Goal: Task Accomplishment & Management: Manage account settings

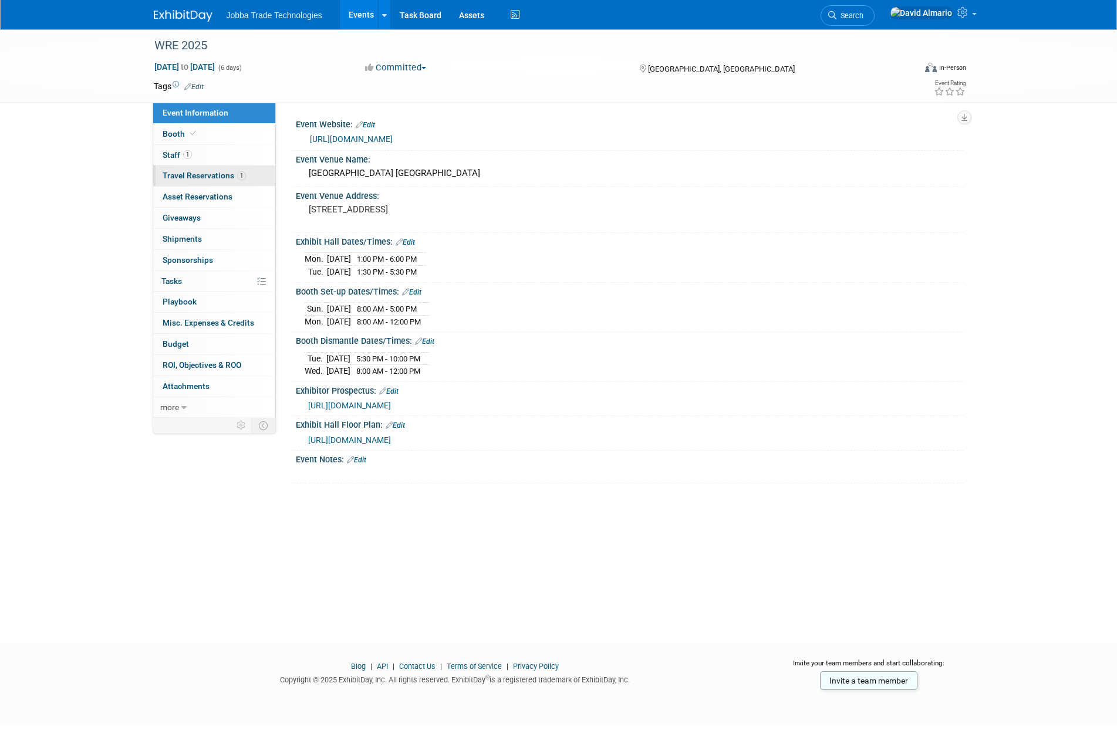
click at [208, 173] on span "Travel Reservations 1" at bounding box center [204, 175] width 83 height 9
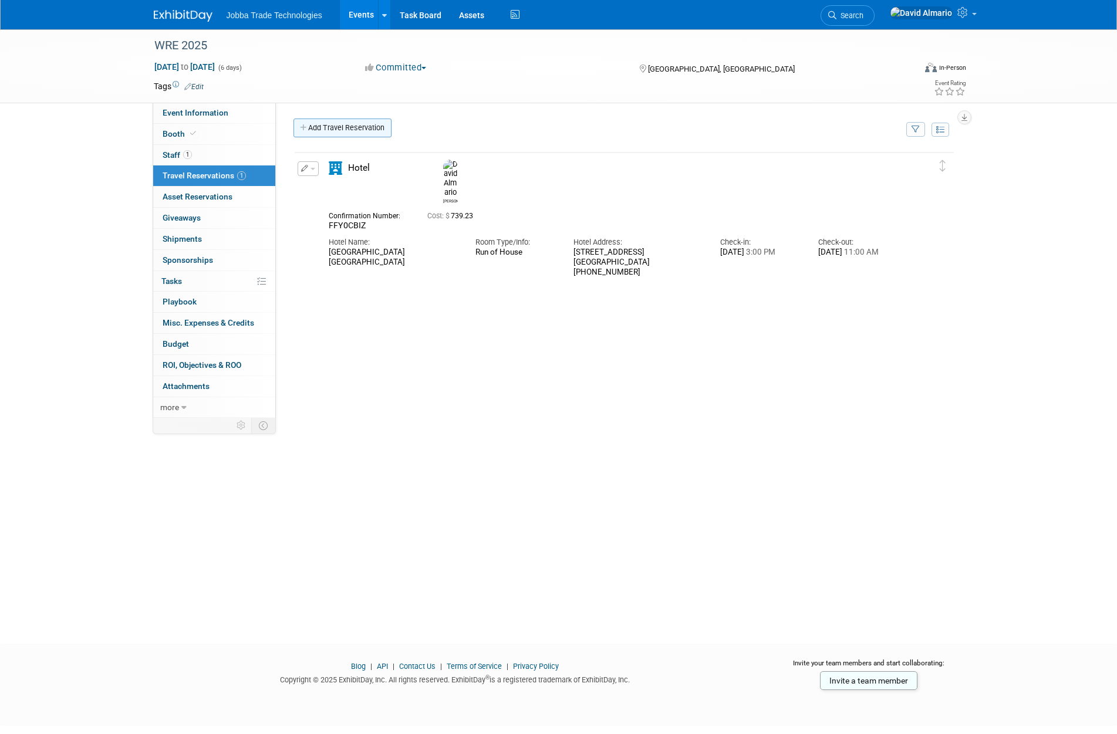
click at [377, 129] on link "Add Travel Reservation" at bounding box center [342, 128] width 98 height 19
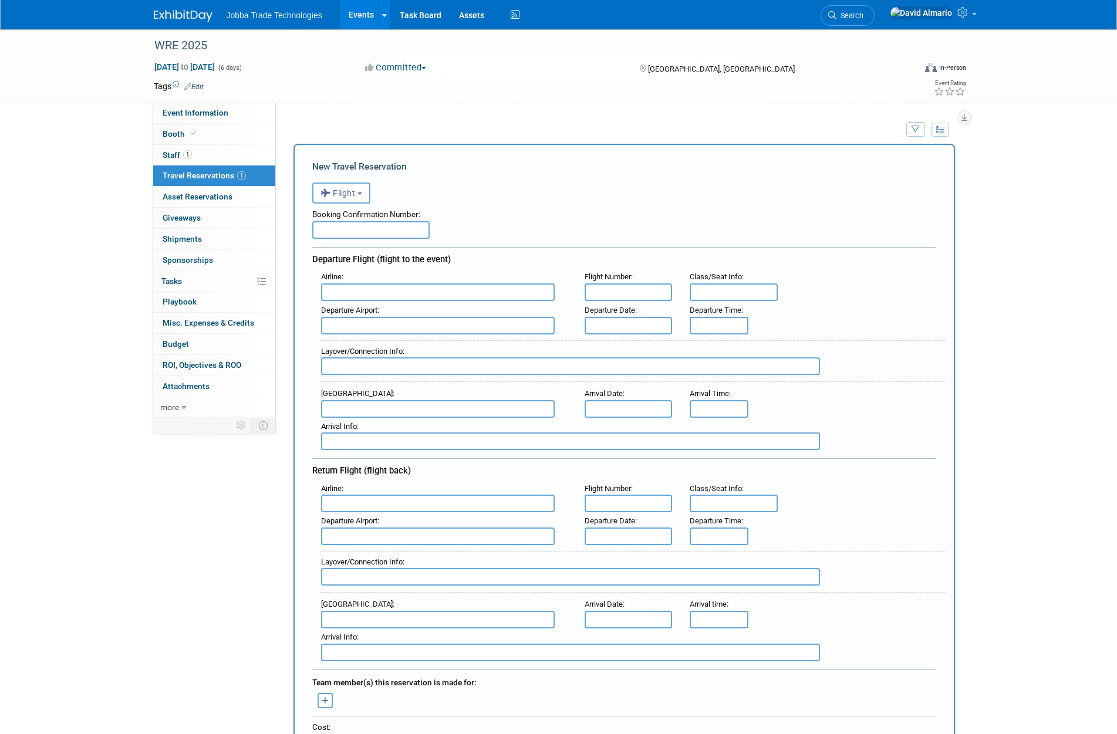
scroll to position [293, 0]
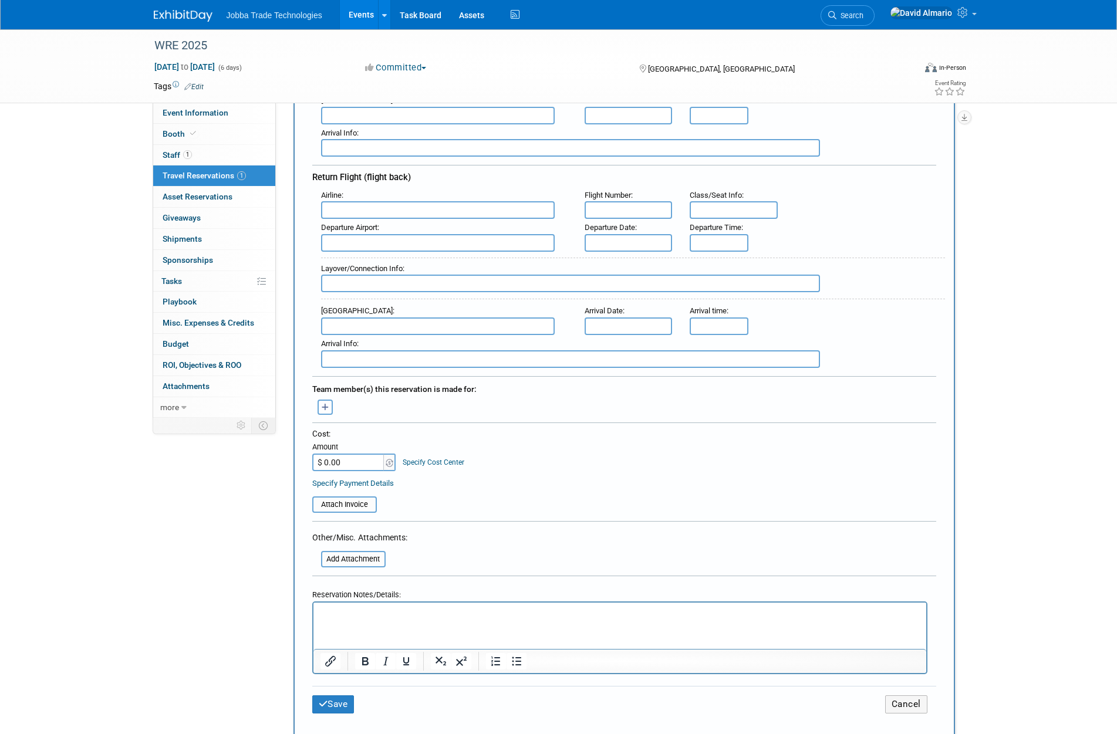
click at [329, 411] on button "button" at bounding box center [325, 407] width 15 height 15
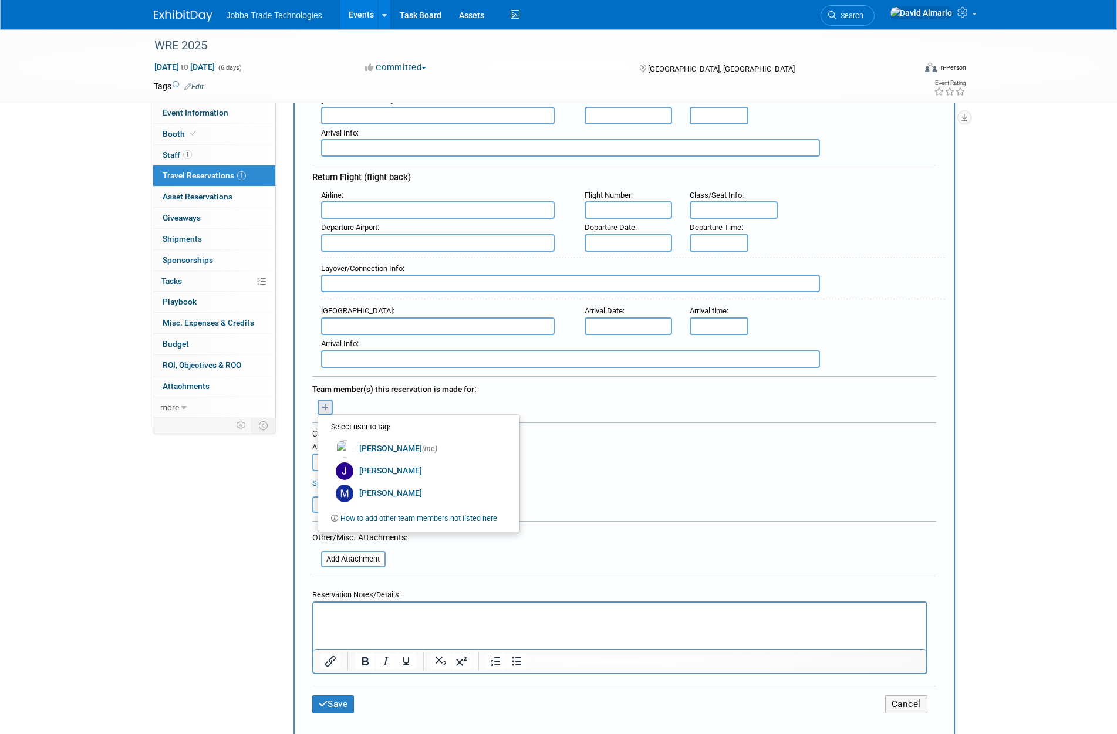
click at [220, 496] on div "Event Information Event Info Booth Booth 1 Staff 1 Staff 1 Travel Reservations …" at bounding box center [559, 419] width 828 height 1366
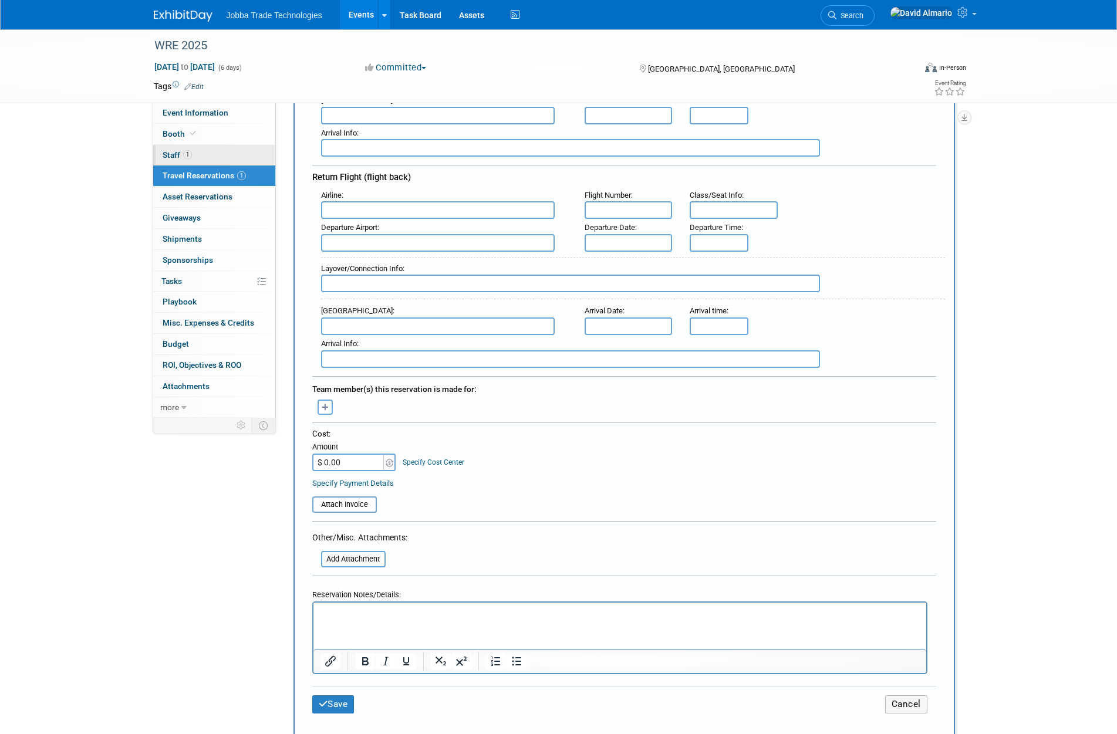
click at [179, 151] on span "Staff 1" at bounding box center [177, 154] width 29 height 9
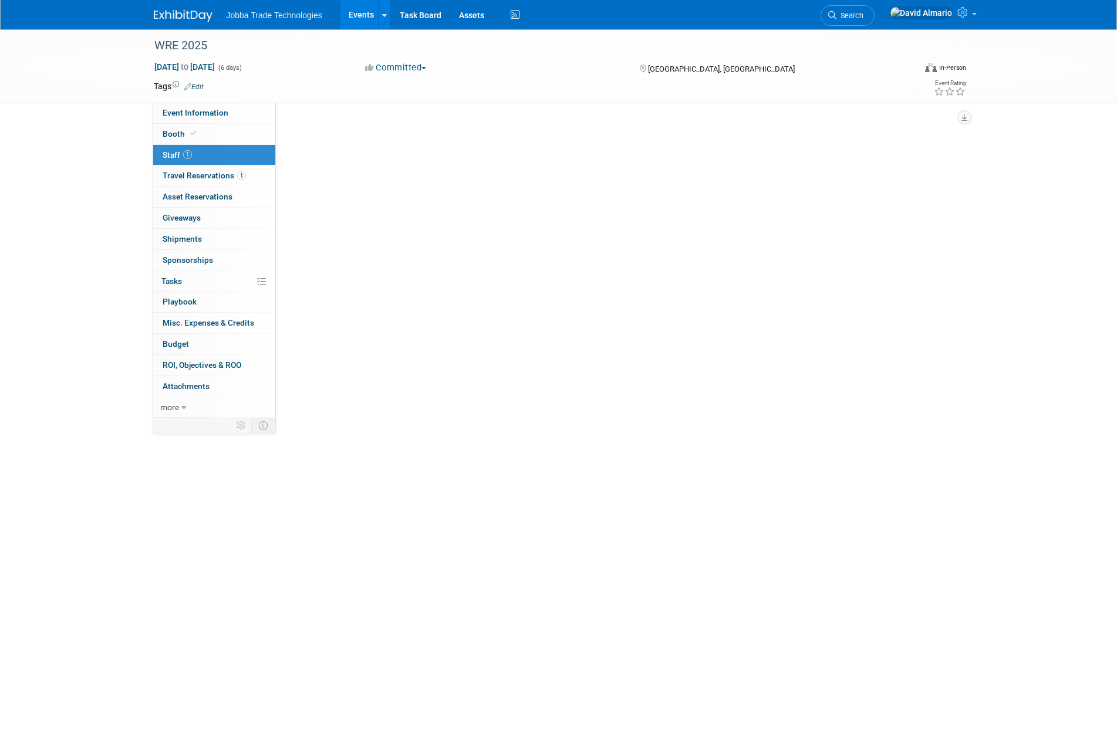
scroll to position [0, 0]
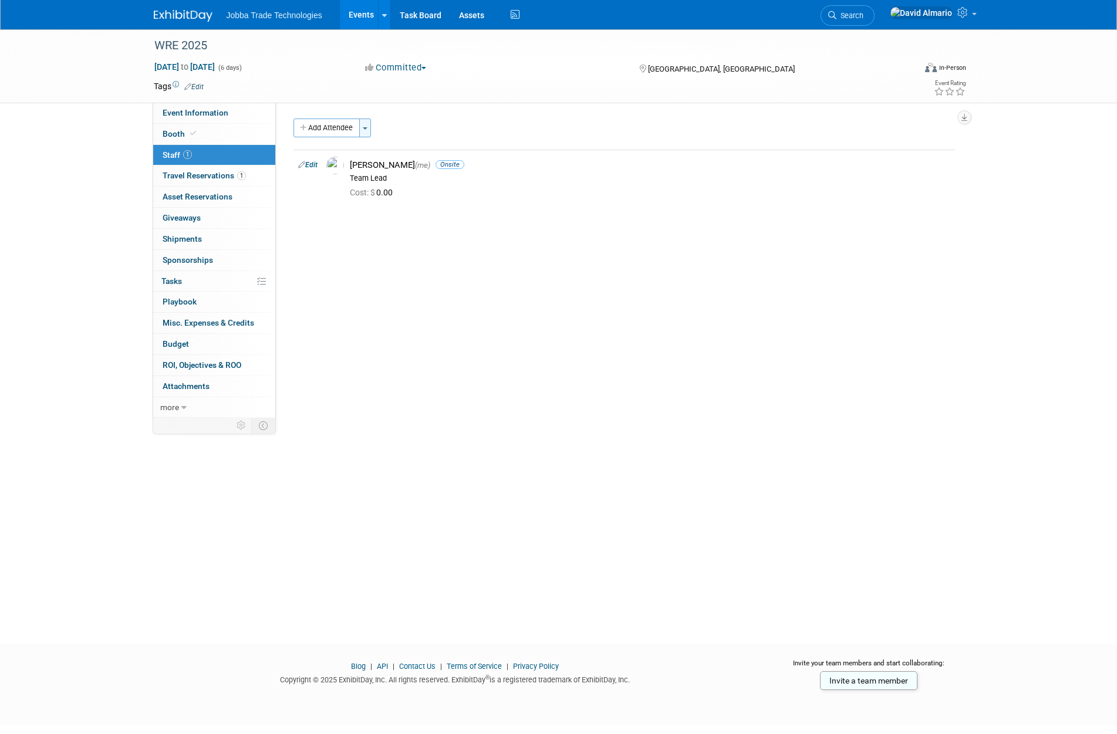
click at [367, 127] on span "button" at bounding box center [365, 128] width 5 height 2
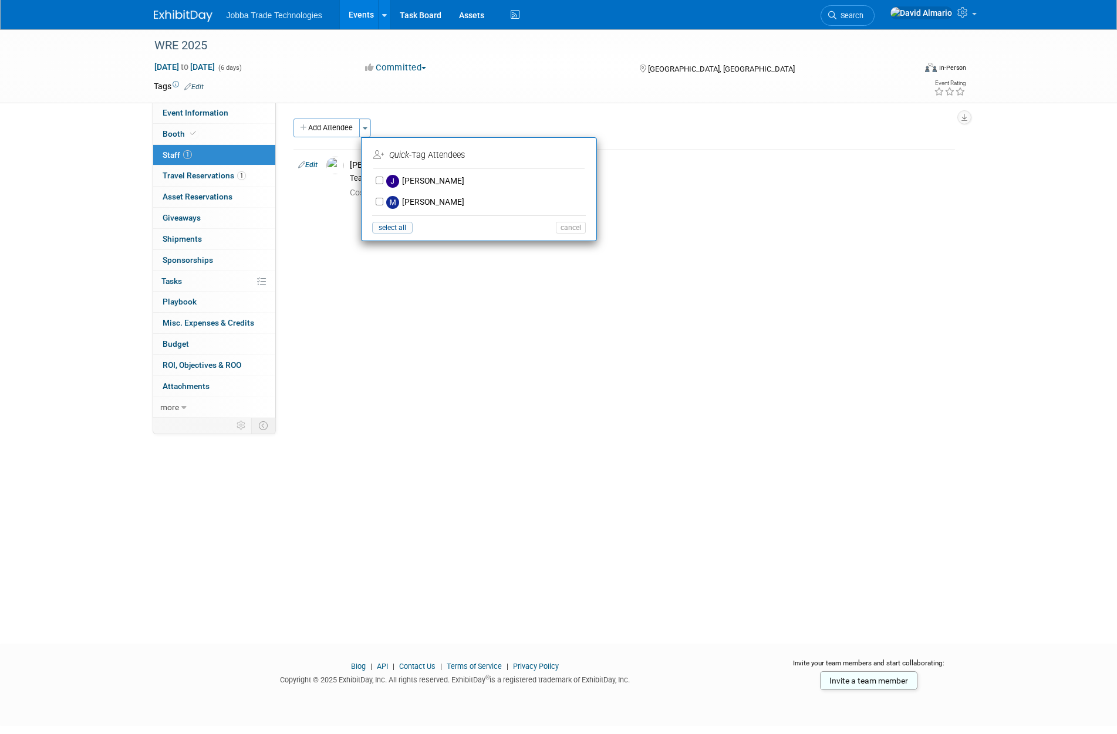
click at [341, 301] on div "Event Website: Edit [URL][DOMAIN_NAME] Event Venue Name: [GEOGRAPHIC_DATA] [GEO…" at bounding box center [620, 260] width 688 height 315
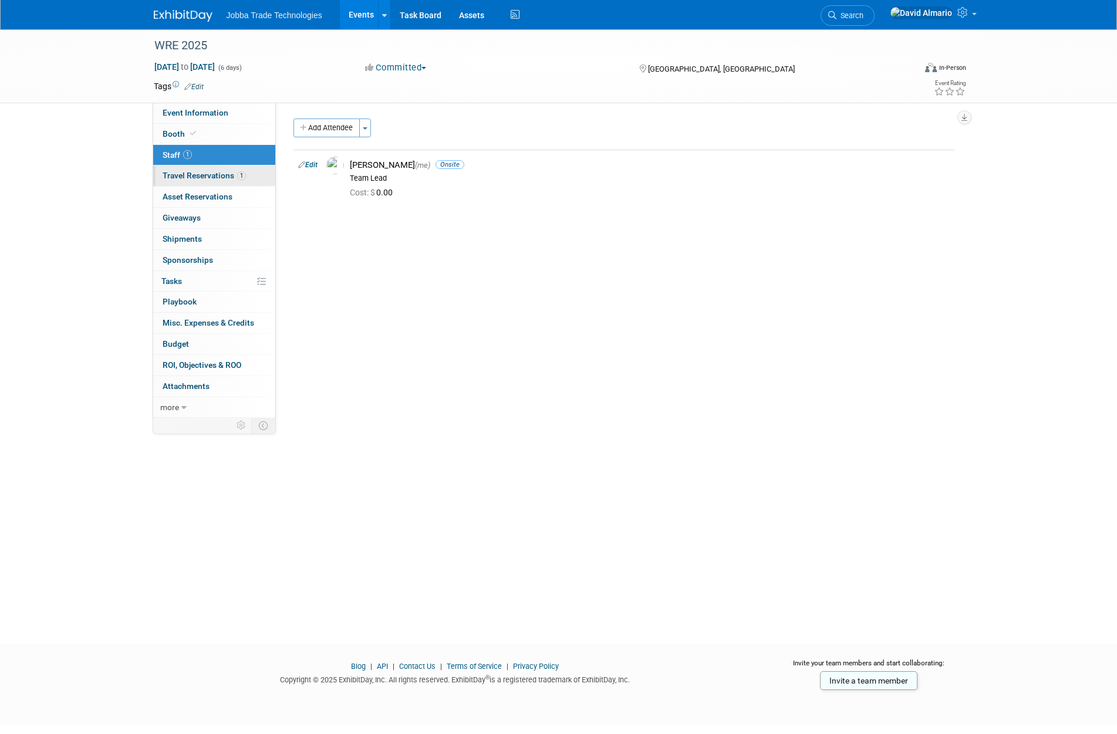
click at [202, 173] on span "Travel Reservations 1" at bounding box center [204, 175] width 83 height 9
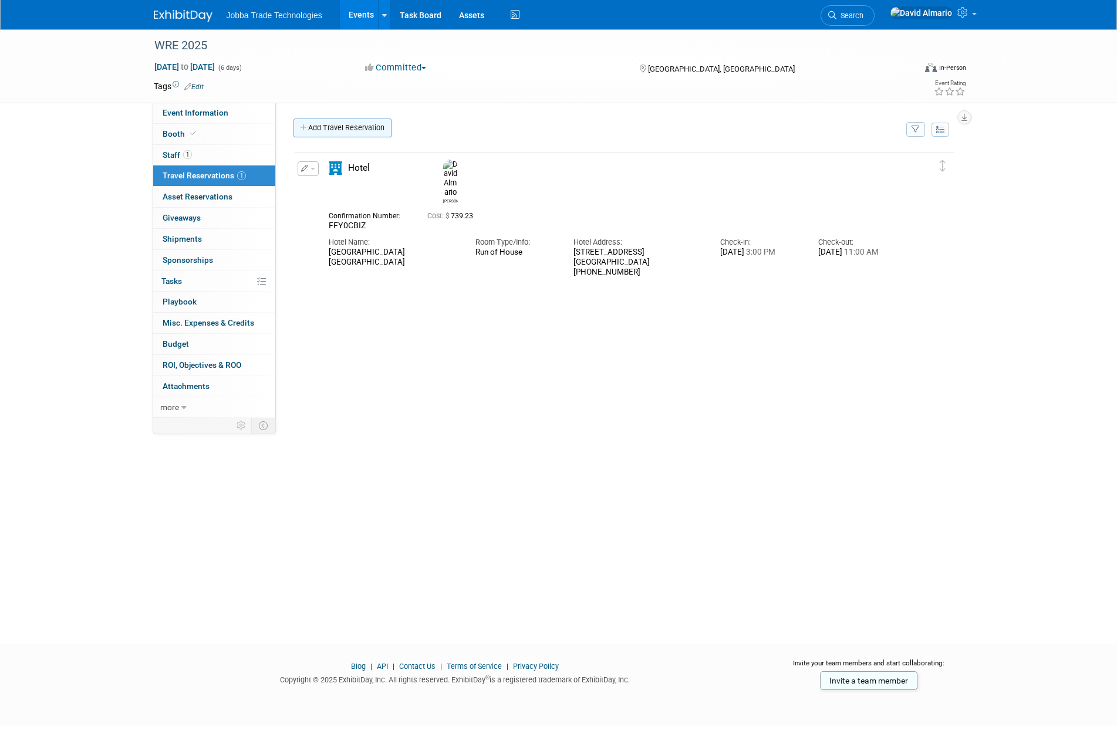
click at [365, 130] on link "Add Travel Reservation" at bounding box center [342, 128] width 98 height 19
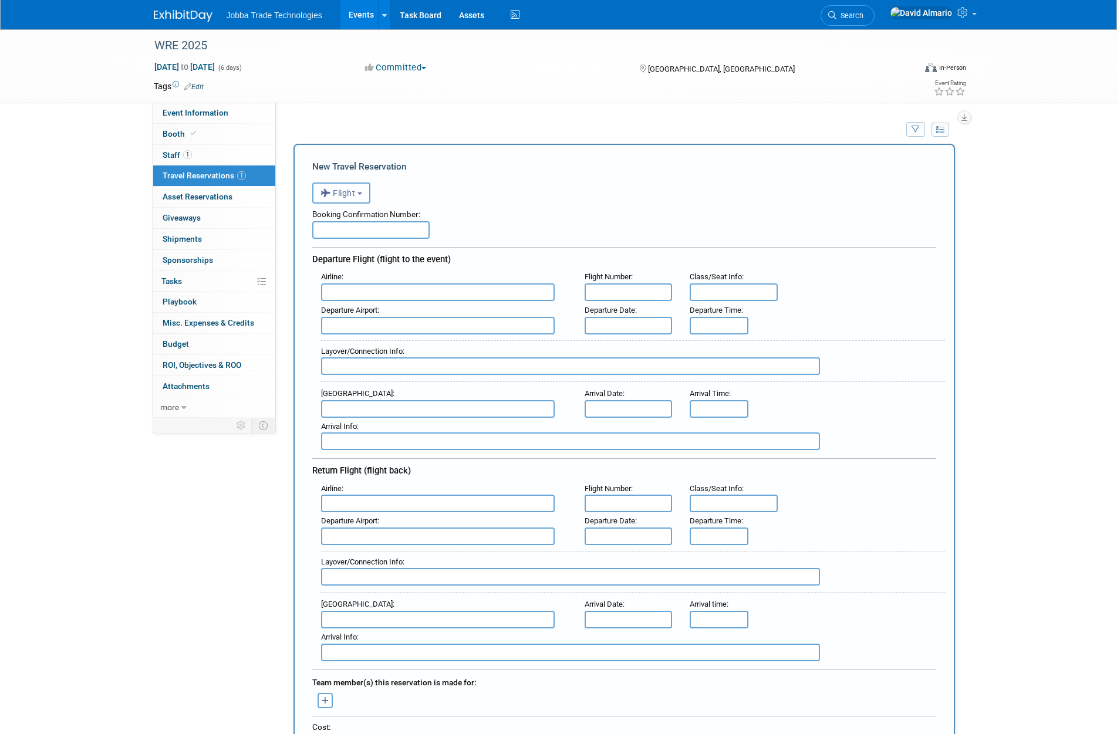
click at [355, 193] on span "Flight" at bounding box center [337, 192] width 35 height 9
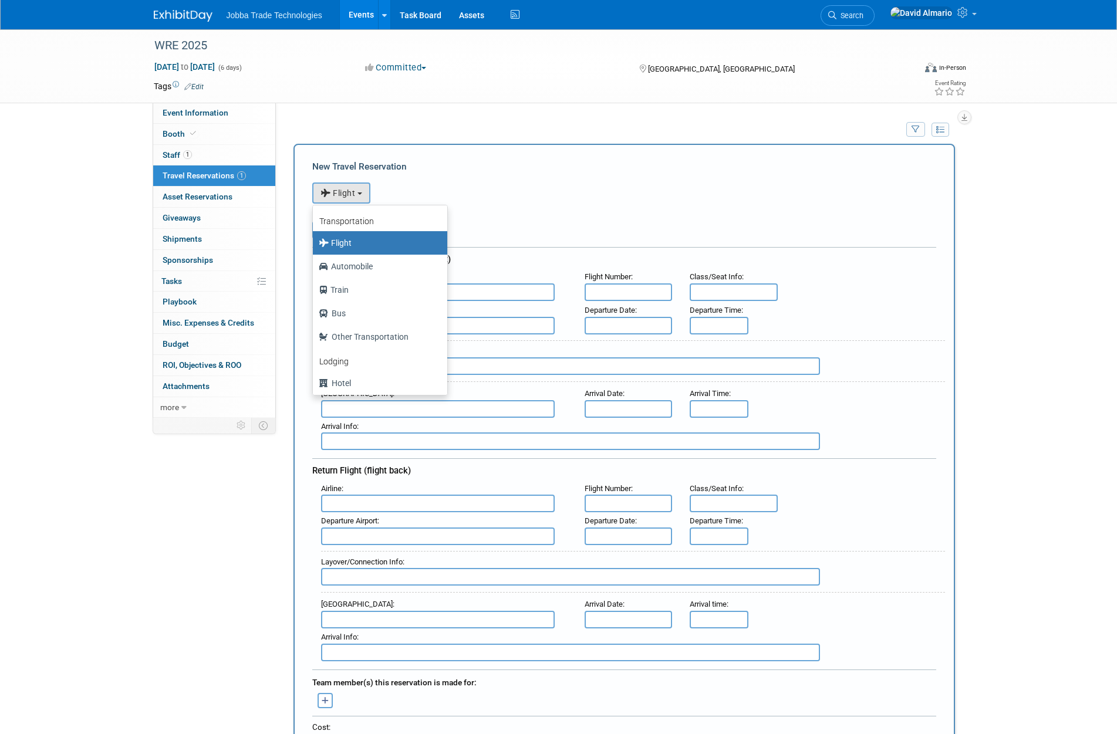
click at [458, 185] on div "<i class="fas fa-plane" style="padding: 6px 4px 6px 1px;"></i> Flight <i class=…" at bounding box center [624, 192] width 624 height 24
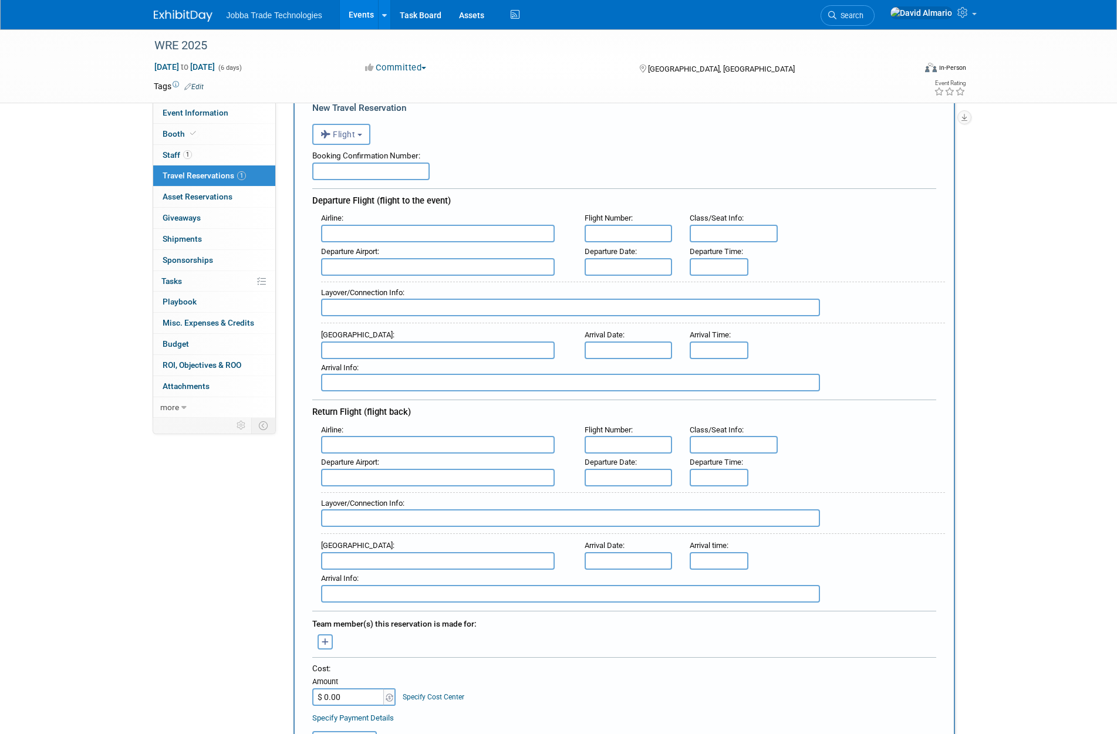
scroll to position [235, 0]
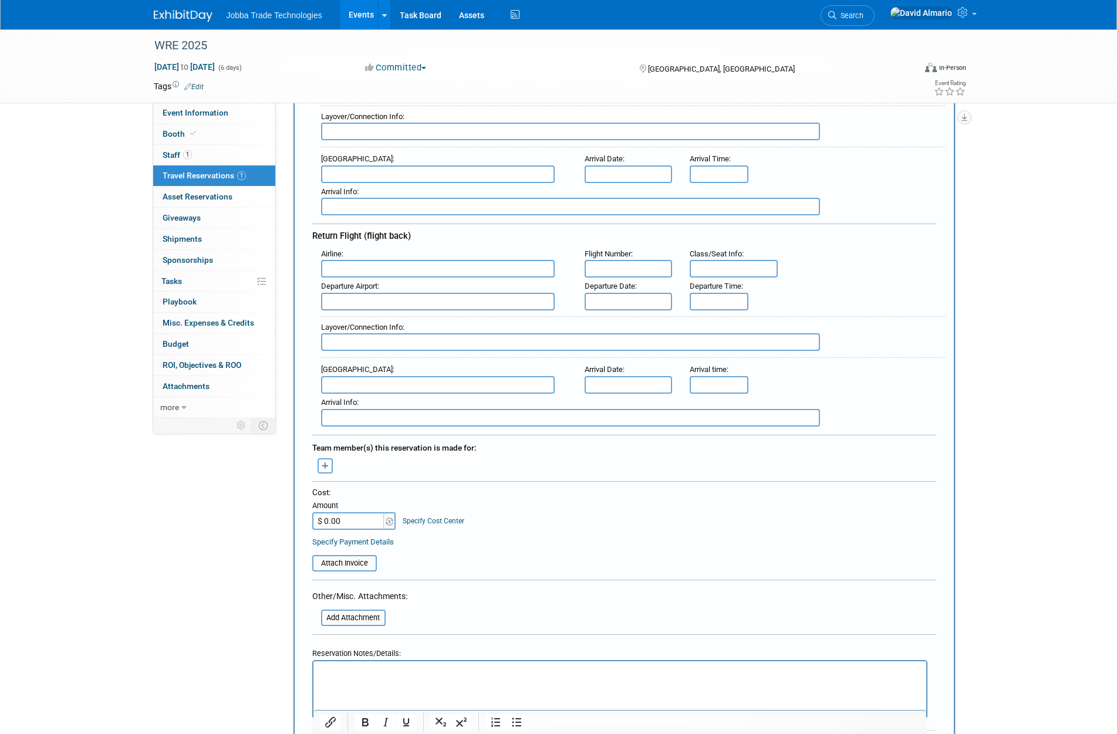
click at [331, 462] on button "button" at bounding box center [325, 465] width 15 height 15
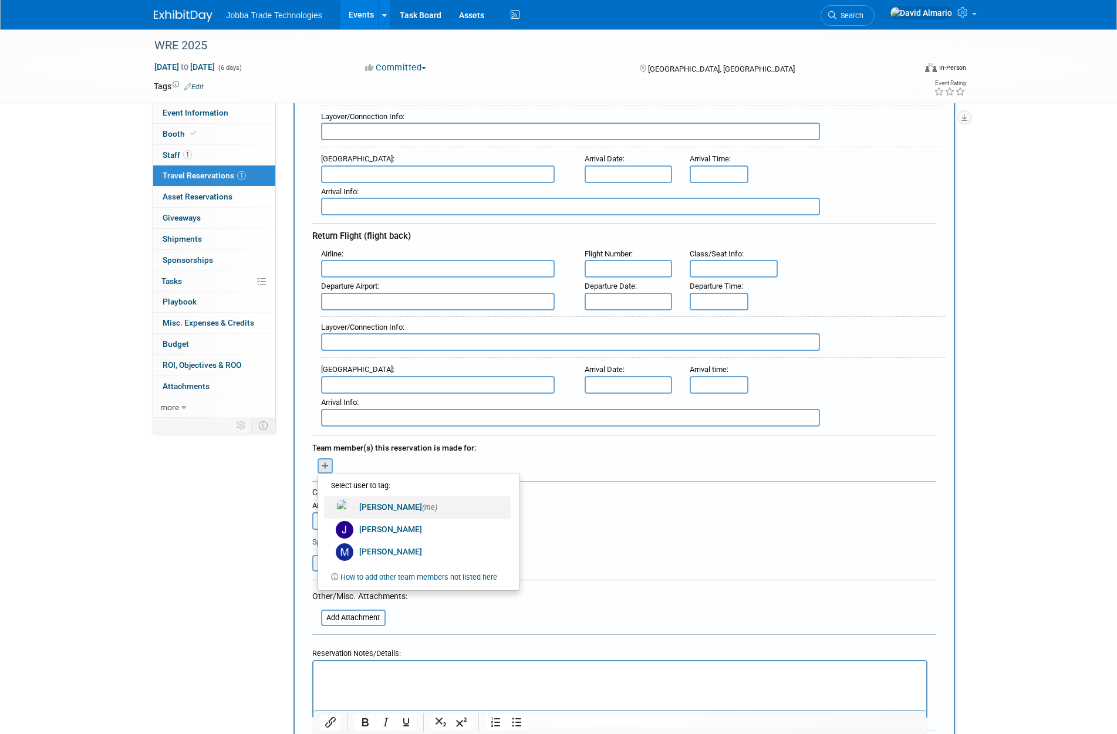
click at [387, 508] on link "[PERSON_NAME] (me)" at bounding box center [417, 508] width 187 height 22
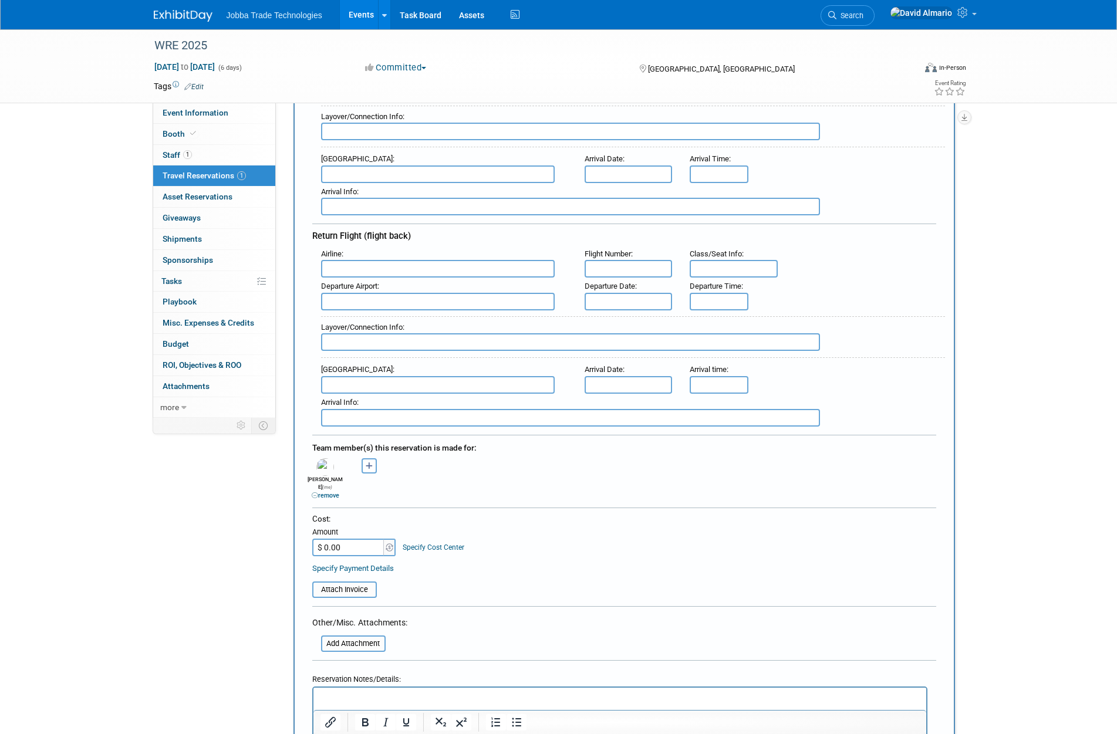
click at [465, 701] on p "Rich Text Area. Press ALT-0 for help." at bounding box center [619, 698] width 599 height 12
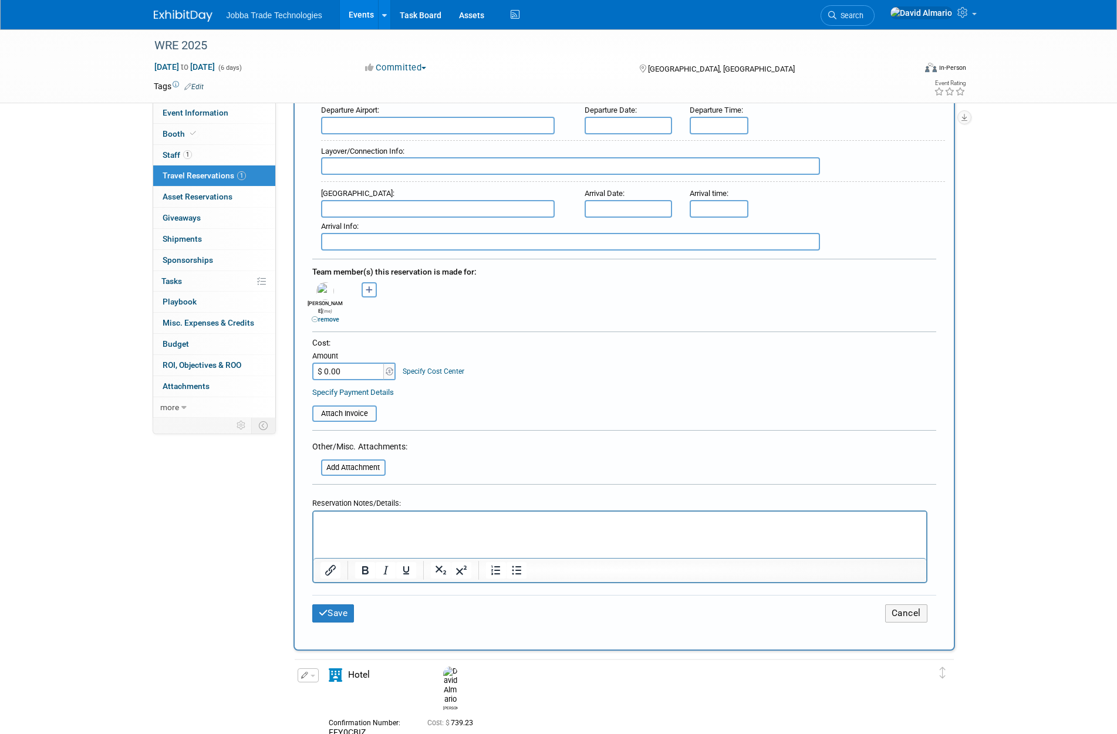
scroll to position [528, 0]
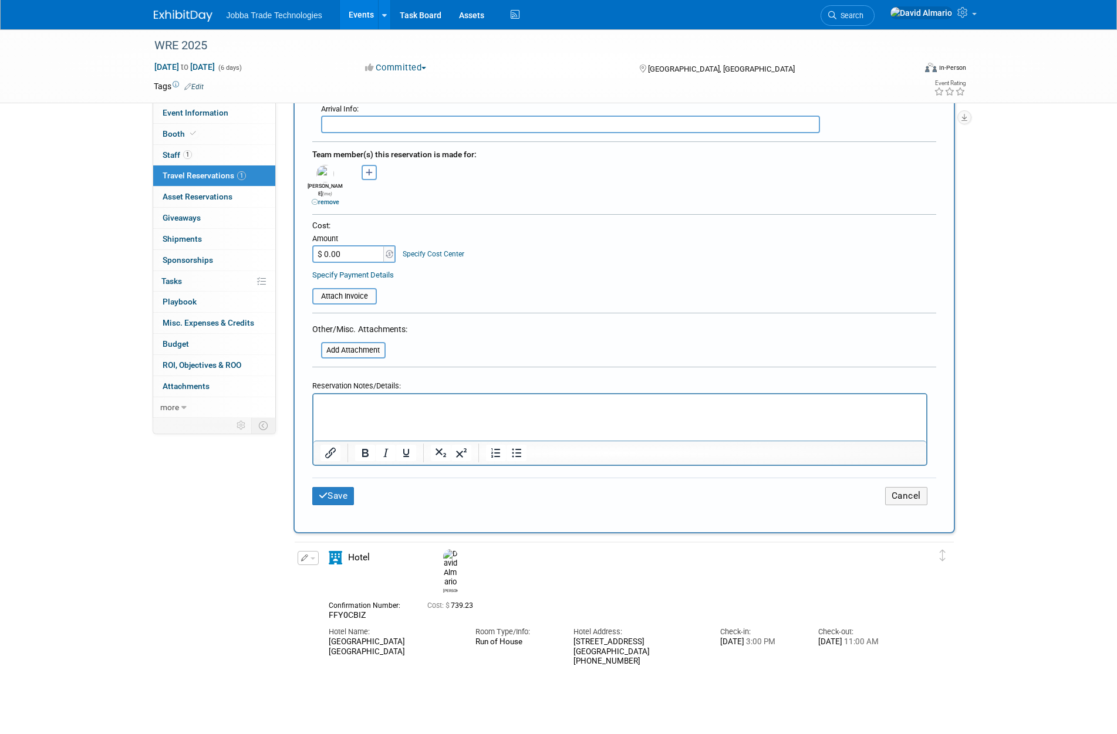
click at [492, 411] on html at bounding box center [619, 402] width 613 height 17
click at [406, 401] on p "Arrive LV - [DATE] EVEN" at bounding box center [619, 405] width 599 height 12
click at [451, 406] on p "Arrive LV - [DATE] LATE EVEN" at bounding box center [619, 405] width 599 height 12
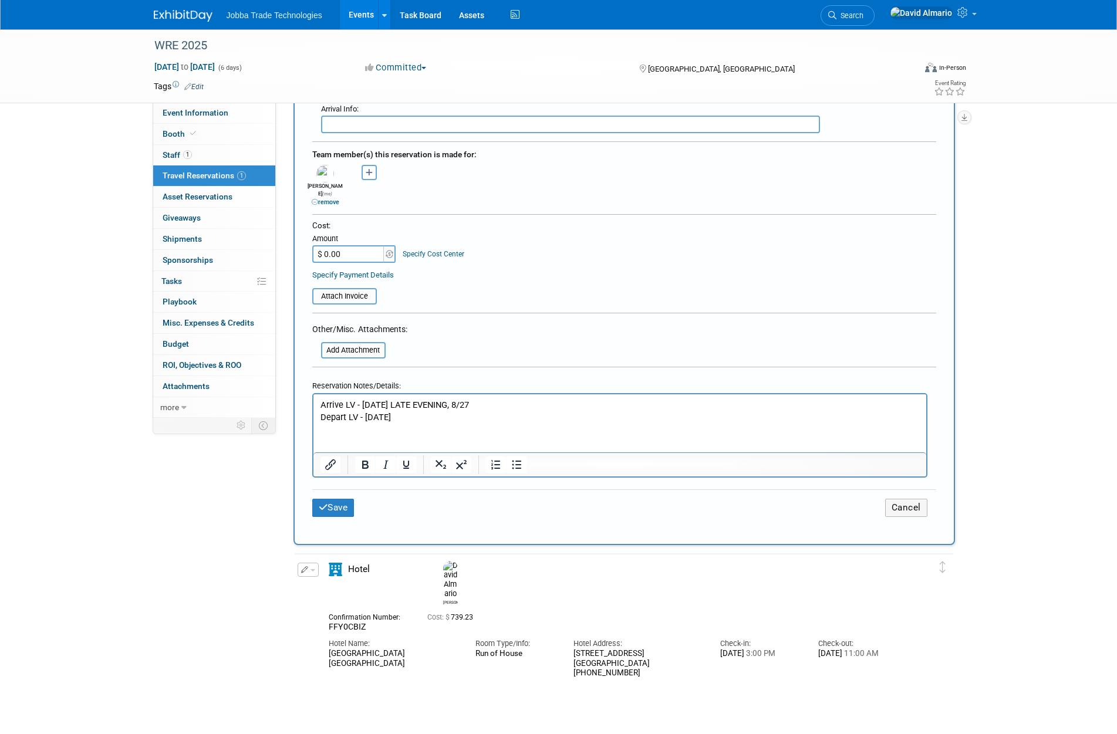
click at [503, 414] on p "Depart LV - [DATE]" at bounding box center [619, 417] width 599 height 12
click at [323, 503] on icon "submit" at bounding box center [323, 507] width 9 height 9
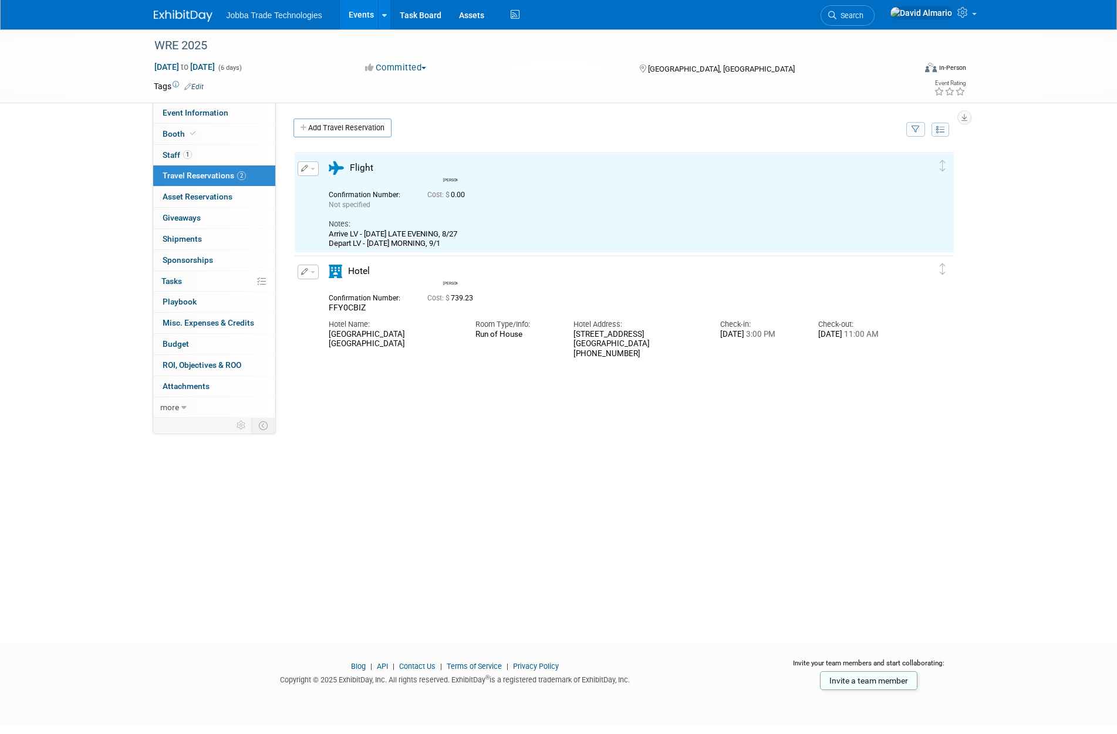
scroll to position [0, 0]
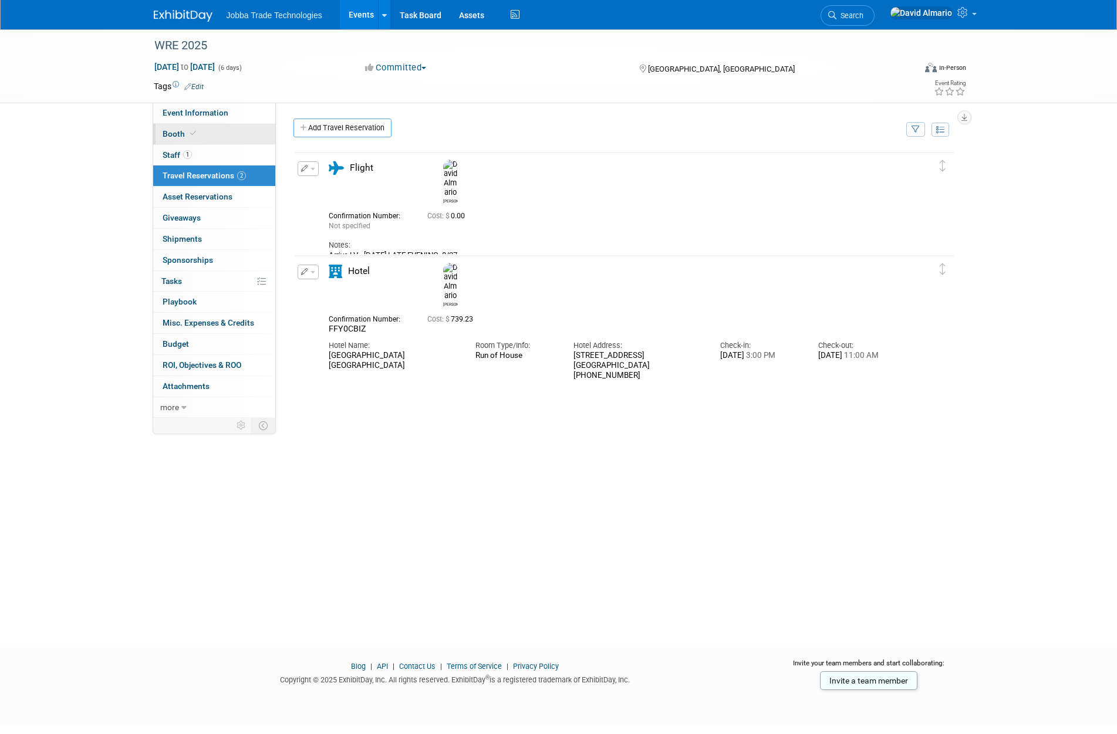
click at [197, 125] on link "Booth" at bounding box center [214, 134] width 122 height 21
